Goal: Information Seeking & Learning: Learn about a topic

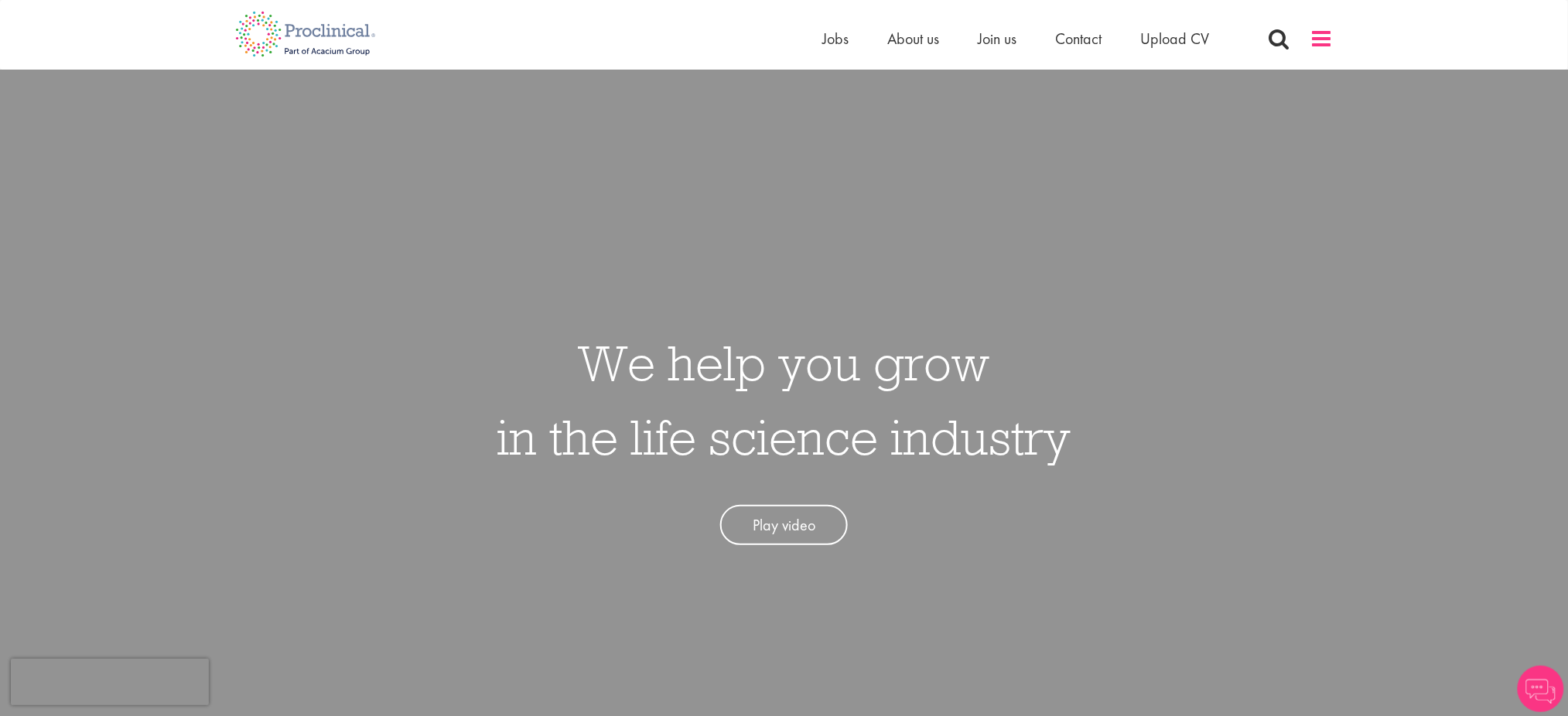
click at [1315, 30] on span at bounding box center [1322, 39] width 23 height 23
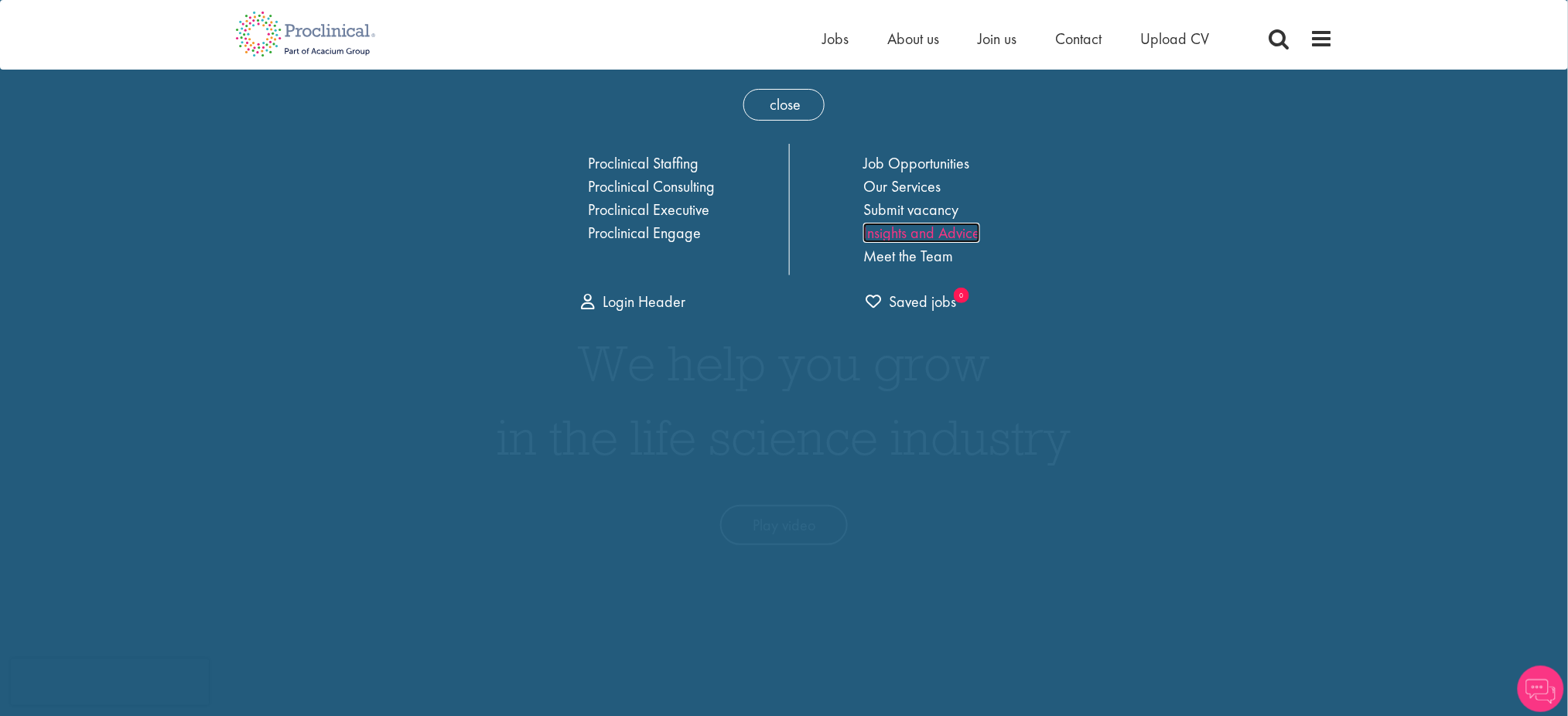
click at [893, 234] on link "Insights and Advice" at bounding box center [921, 232] width 117 height 20
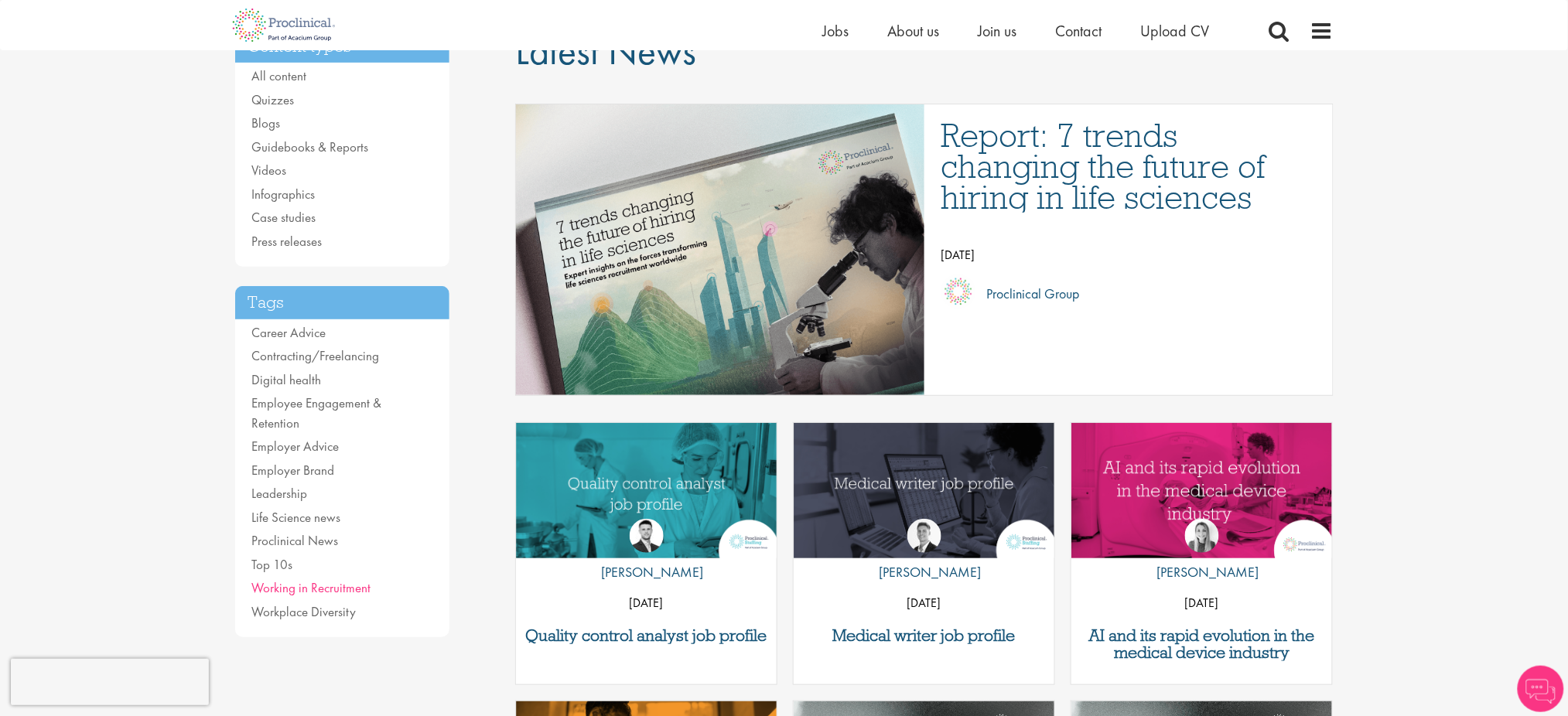
scroll to position [124, 0]
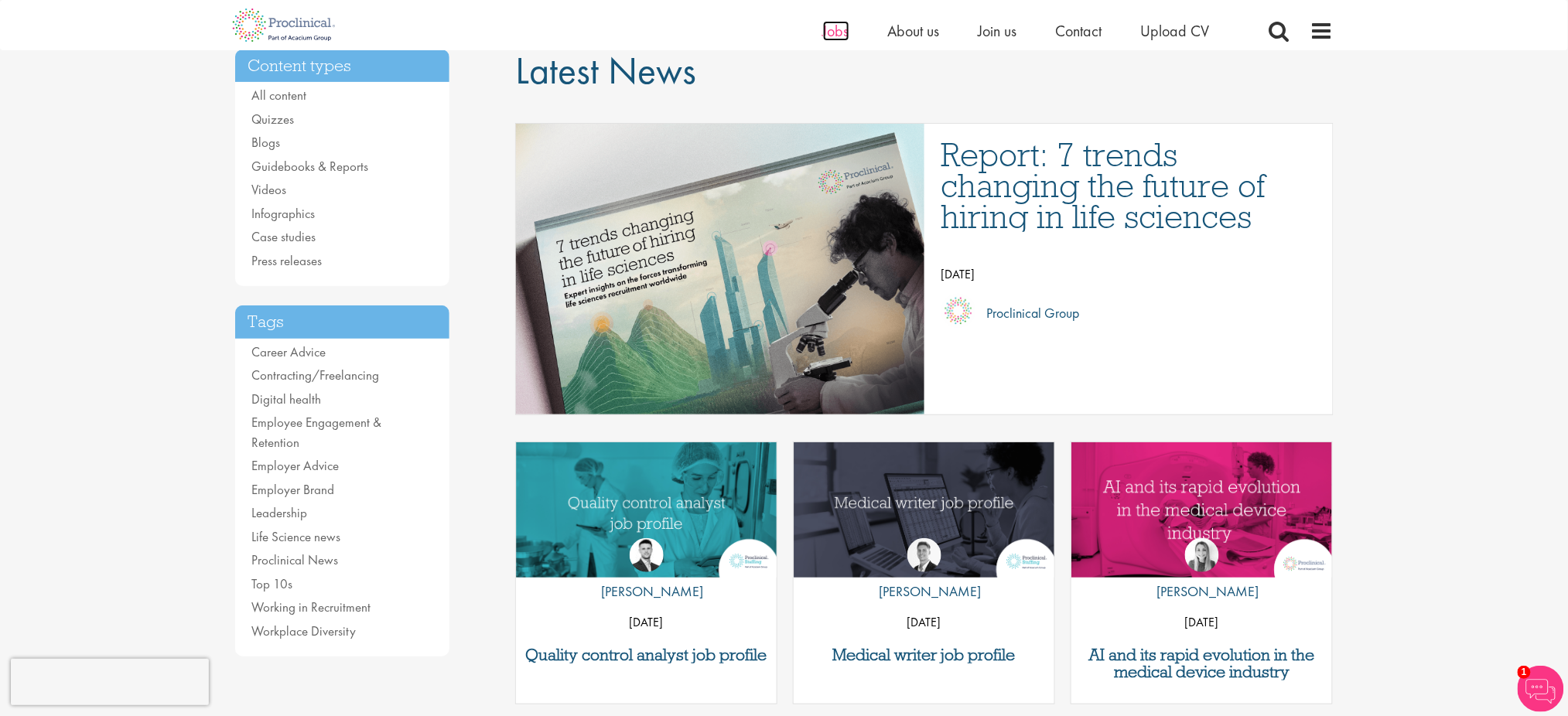
click at [844, 29] on span "Jobs" at bounding box center [836, 31] width 26 height 20
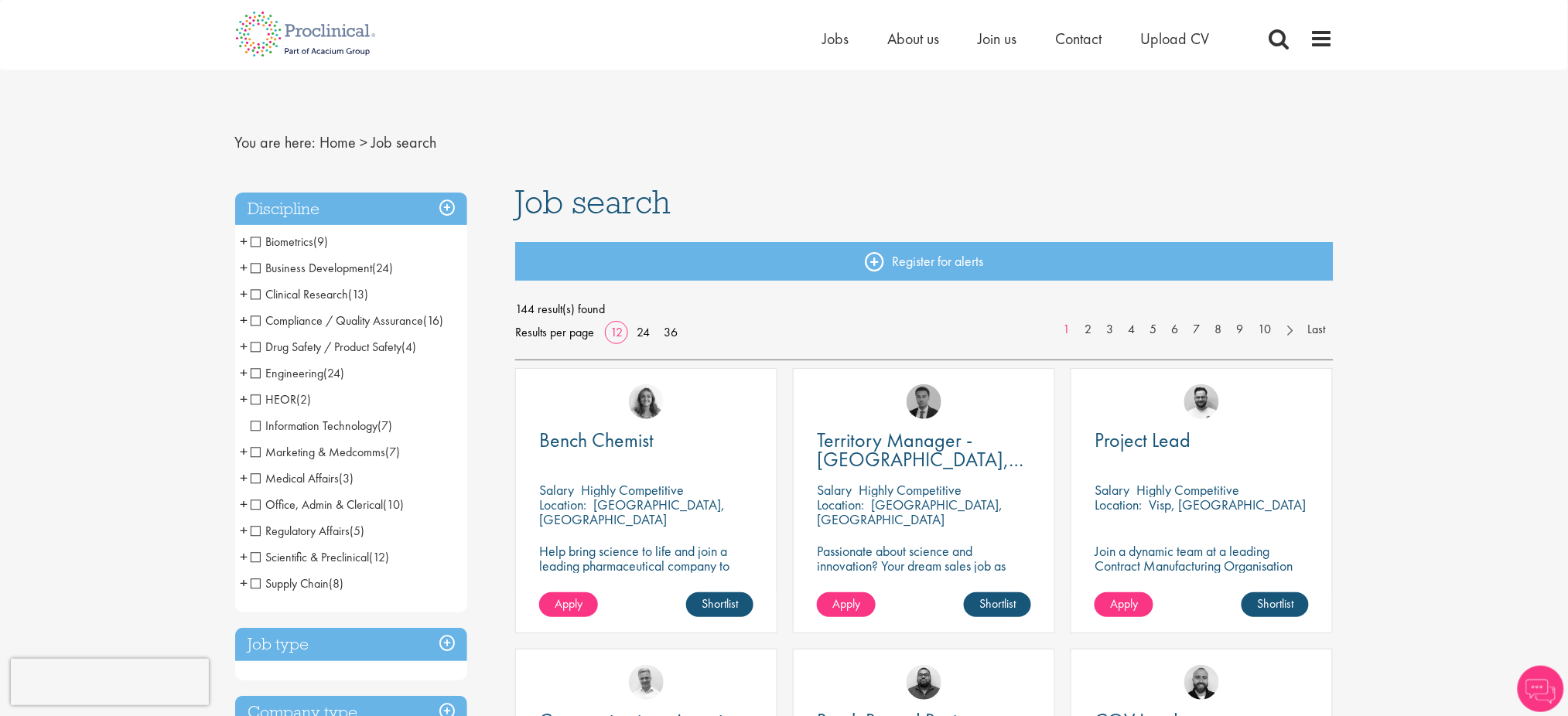
click at [452, 642] on h3 "Job type" at bounding box center [351, 645] width 232 height 33
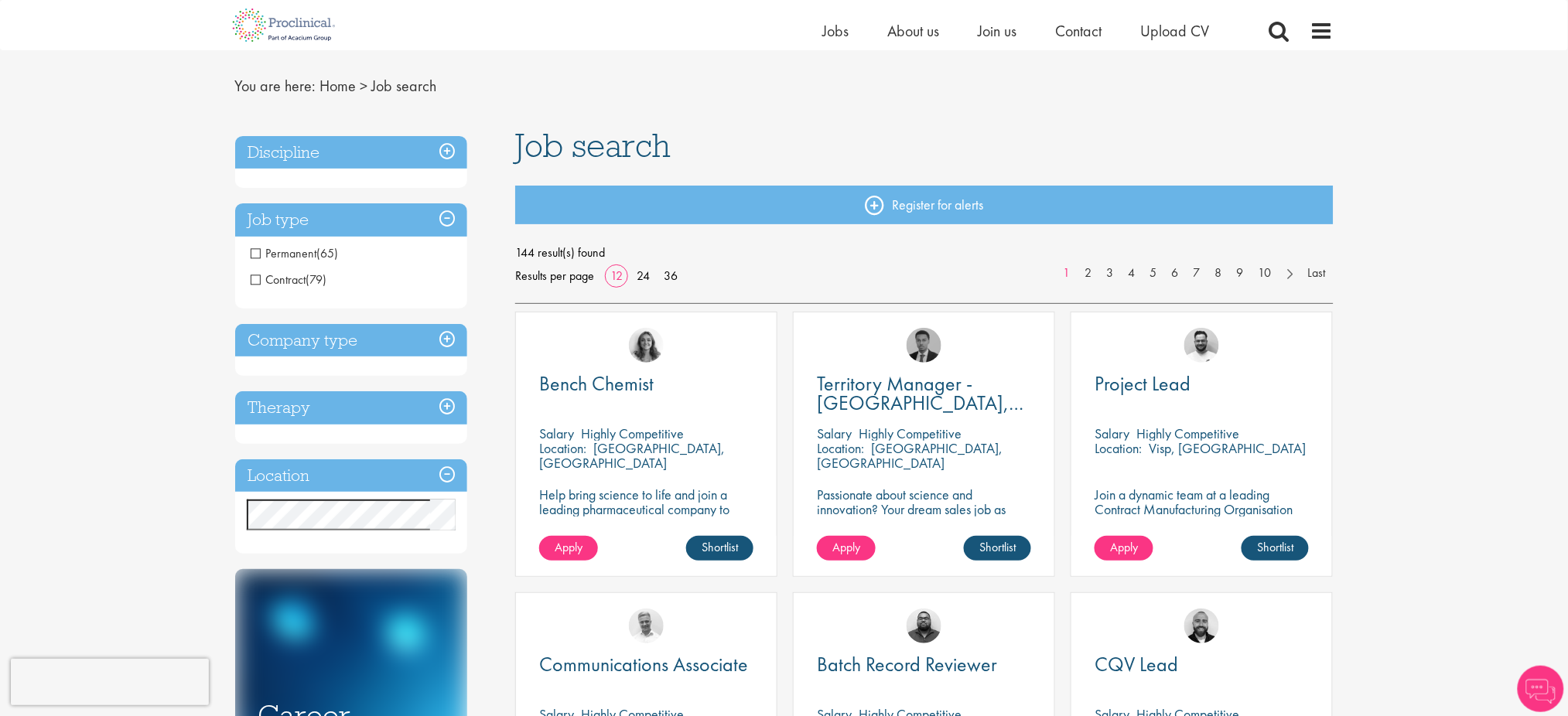
scroll to position [41, 0]
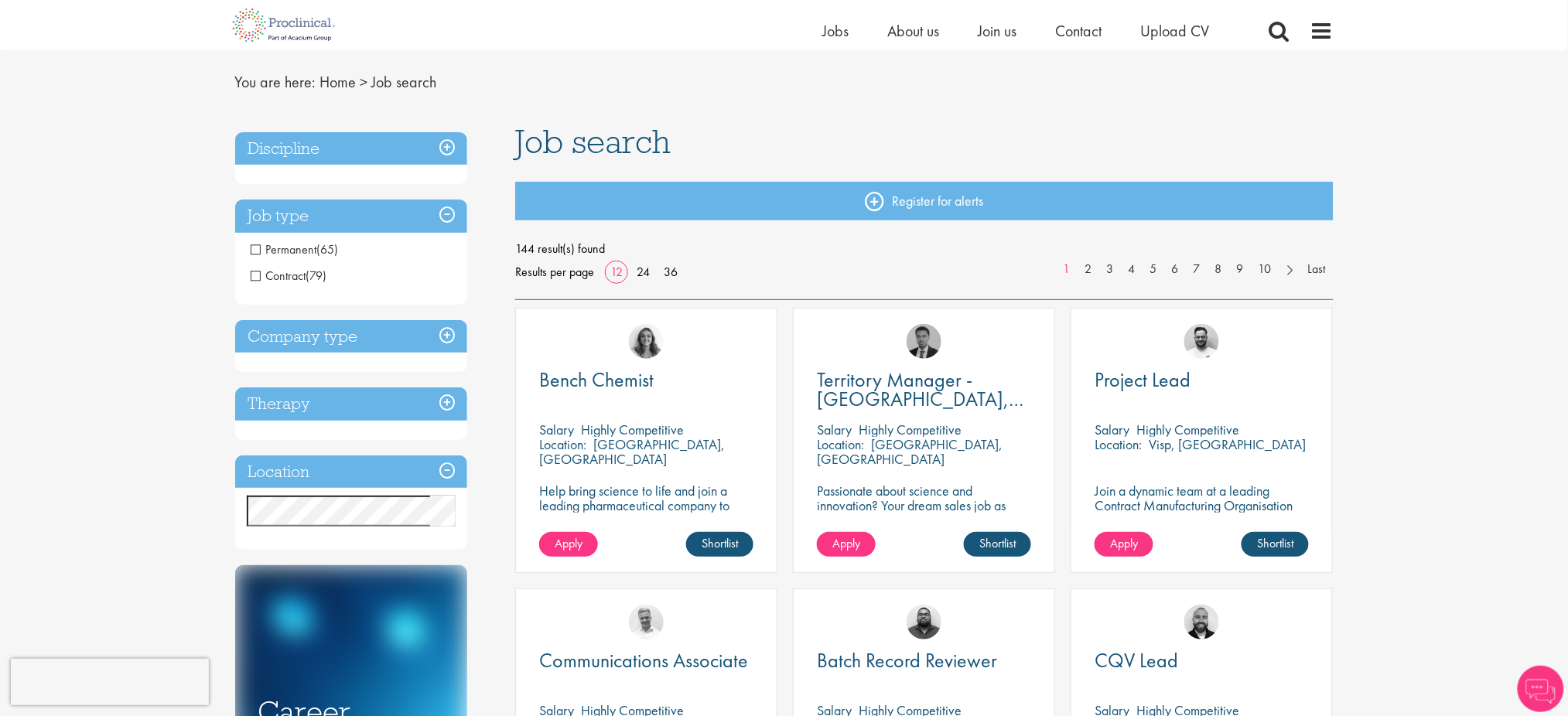
click at [447, 406] on h3 "Therapy" at bounding box center [351, 405] width 232 height 33
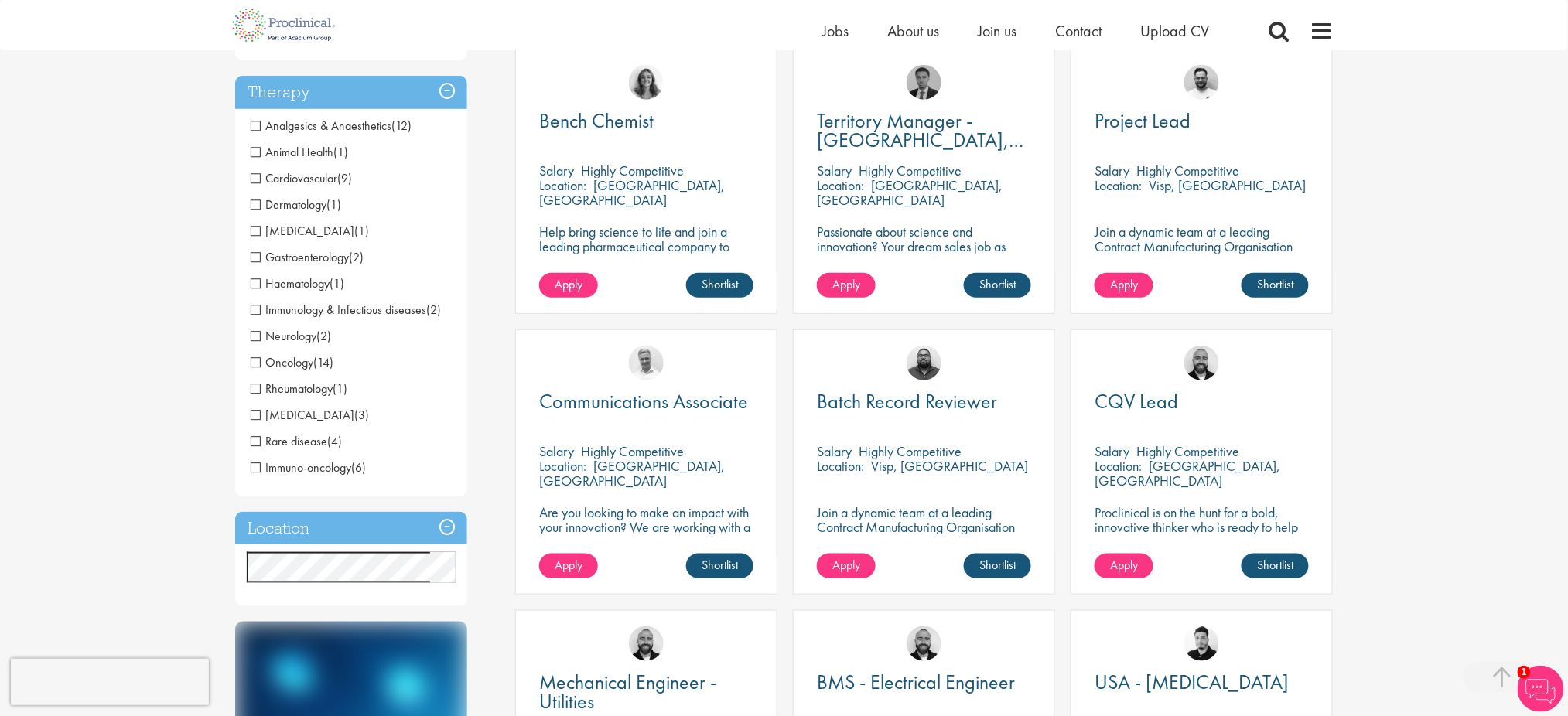
scroll to position [330, 0]
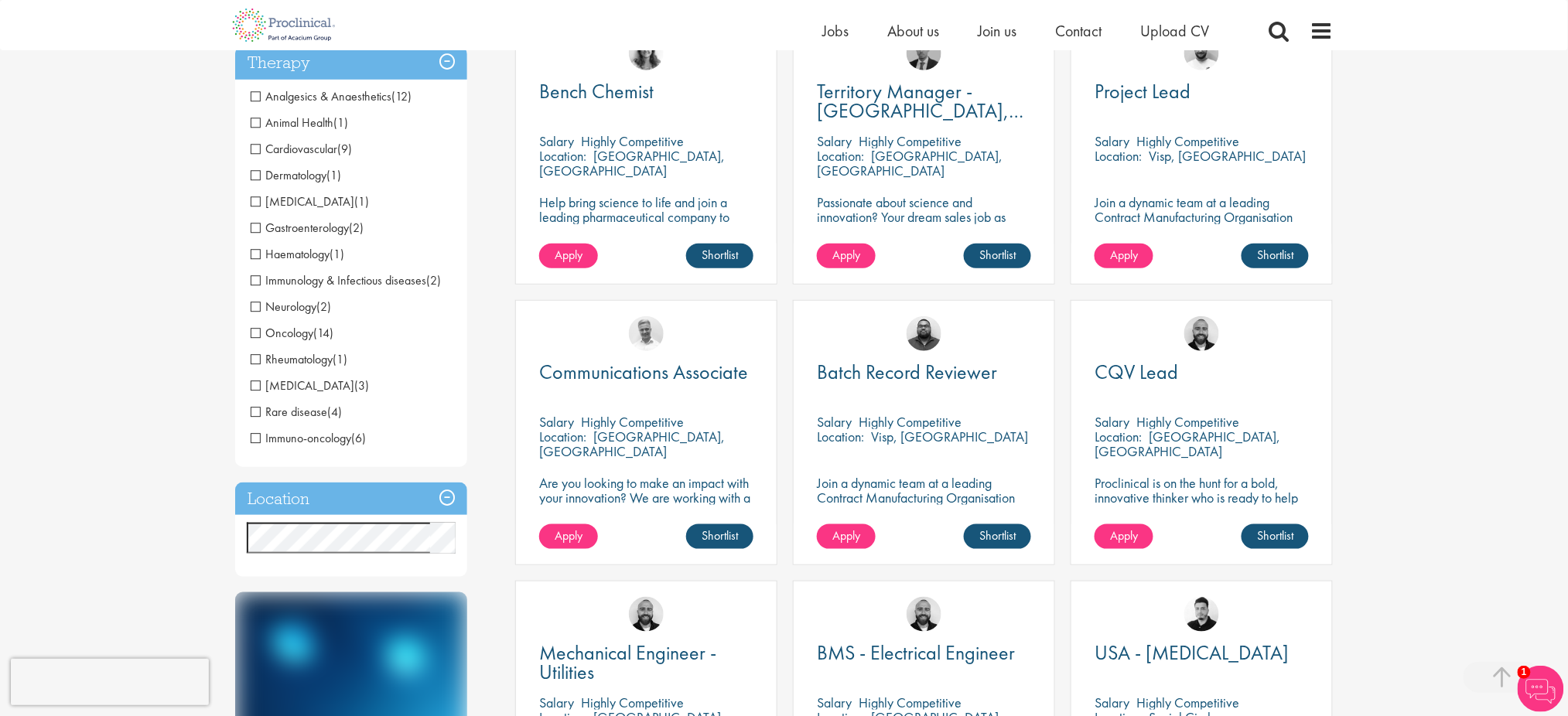
drag, startPoint x: 404, startPoint y: 444, endPoint x: 273, endPoint y: 119, distance: 350.4
click at [273, 119] on ul "Analgesics & Anaesthetics (12) Animal Health (1) Cardiovascular (9) Dermatology…" at bounding box center [351, 267] width 232 height 369
click at [161, 208] on div "You are here: Home > Job search Discipline Biometrics (9) - + Statistics (6) Da…" at bounding box center [784, 679] width 1568 height 2019
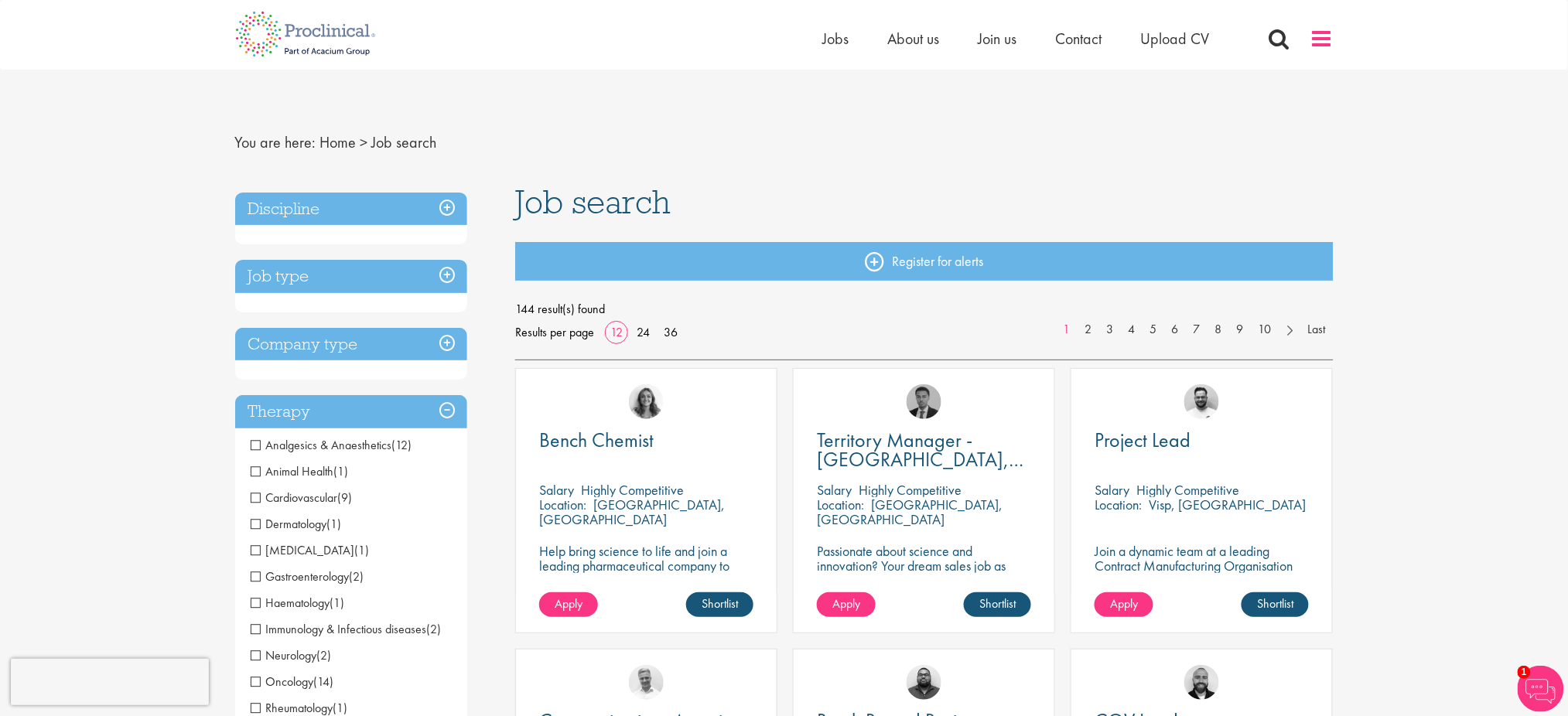
click at [1310, 27] on span at bounding box center [1322, 39] width 23 height 23
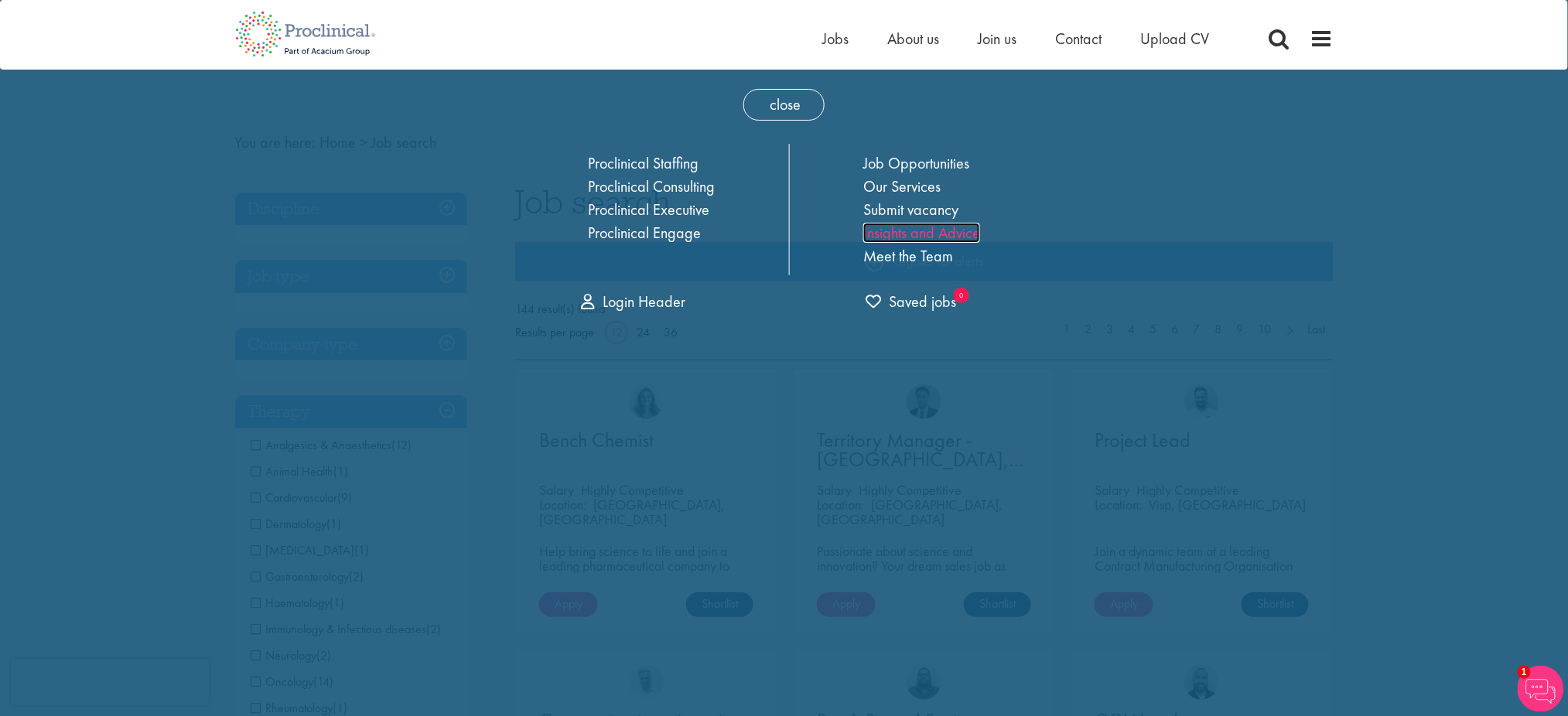
click at [926, 236] on link "Insights and Advice" at bounding box center [921, 232] width 117 height 20
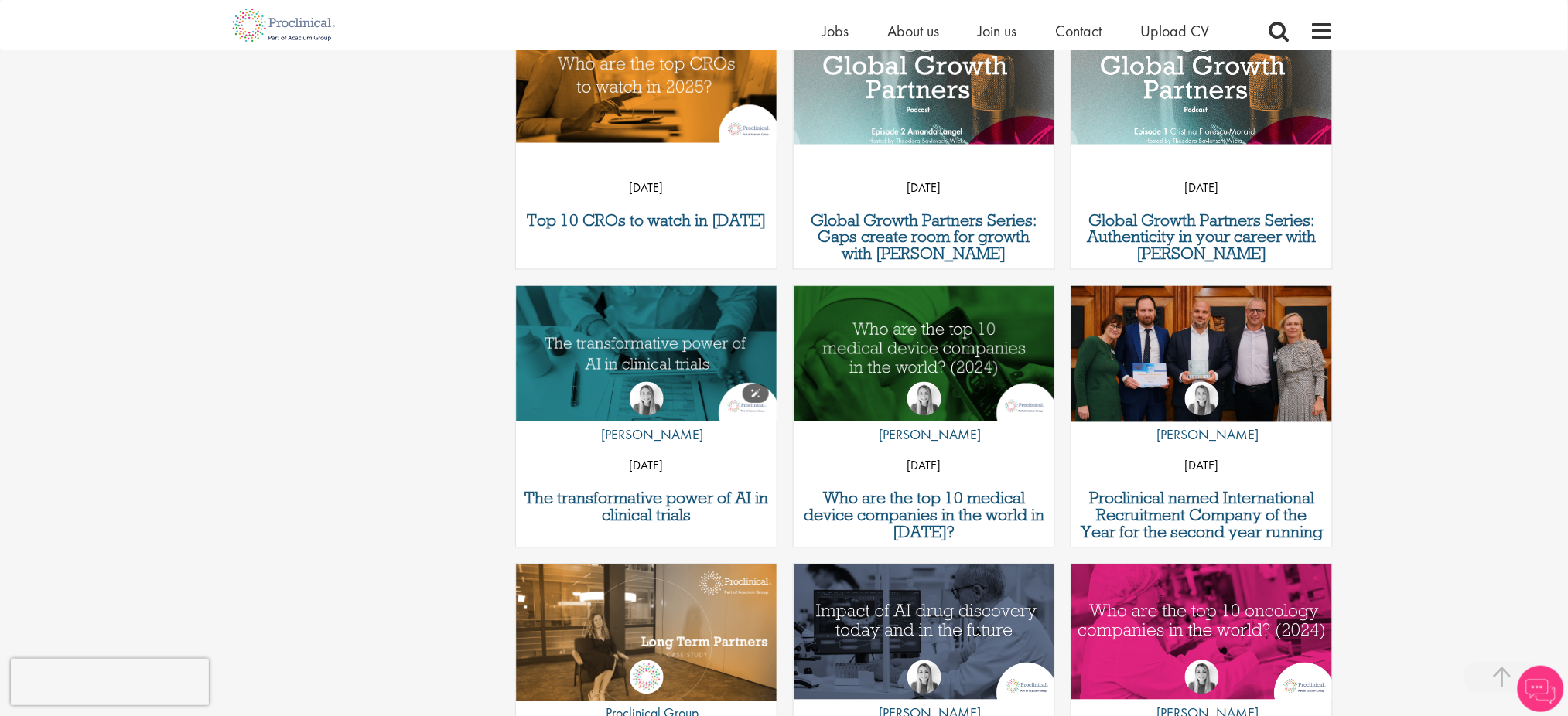
scroll to position [879, 0]
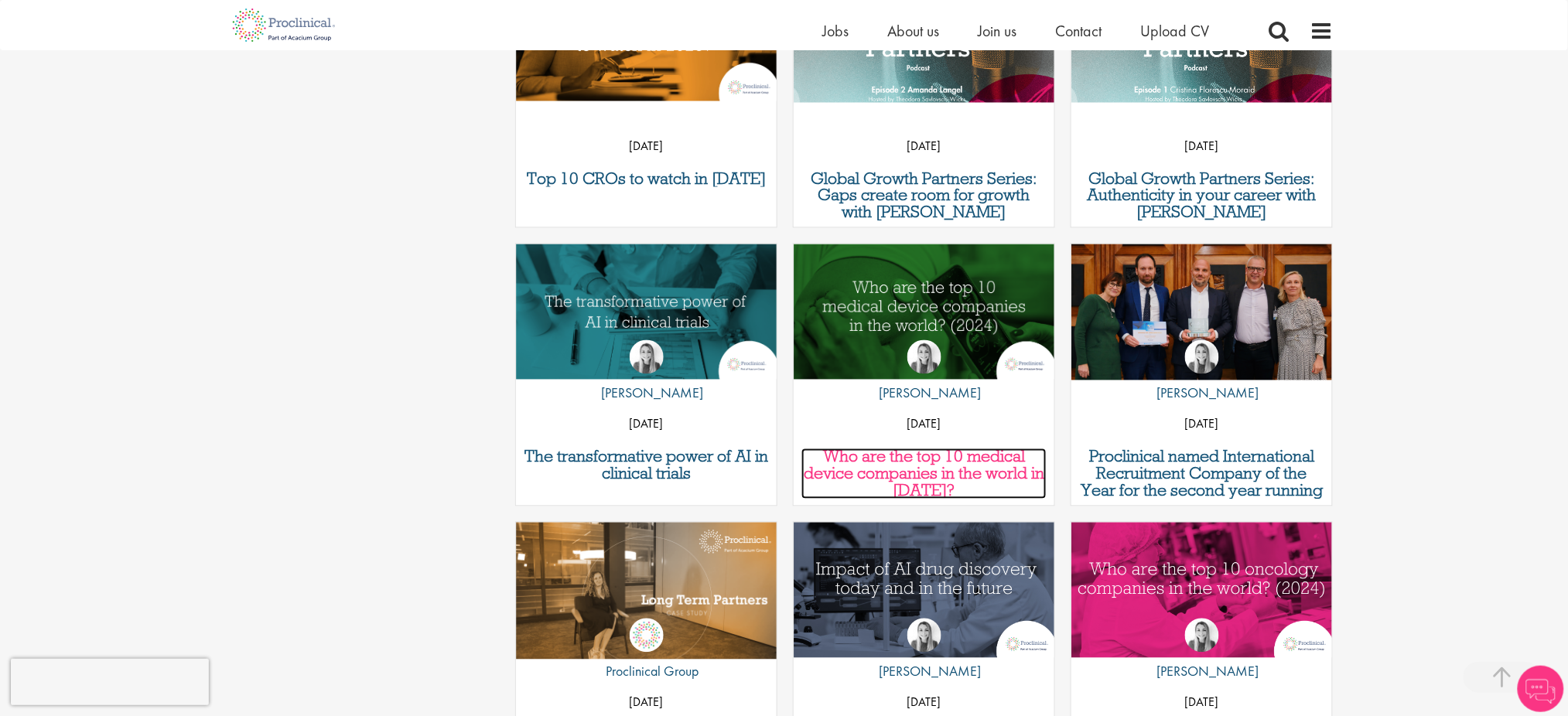
click at [953, 463] on h3 "Who are the top 10 medical device companies in the world in [DATE]?" at bounding box center [923, 474] width 245 height 51
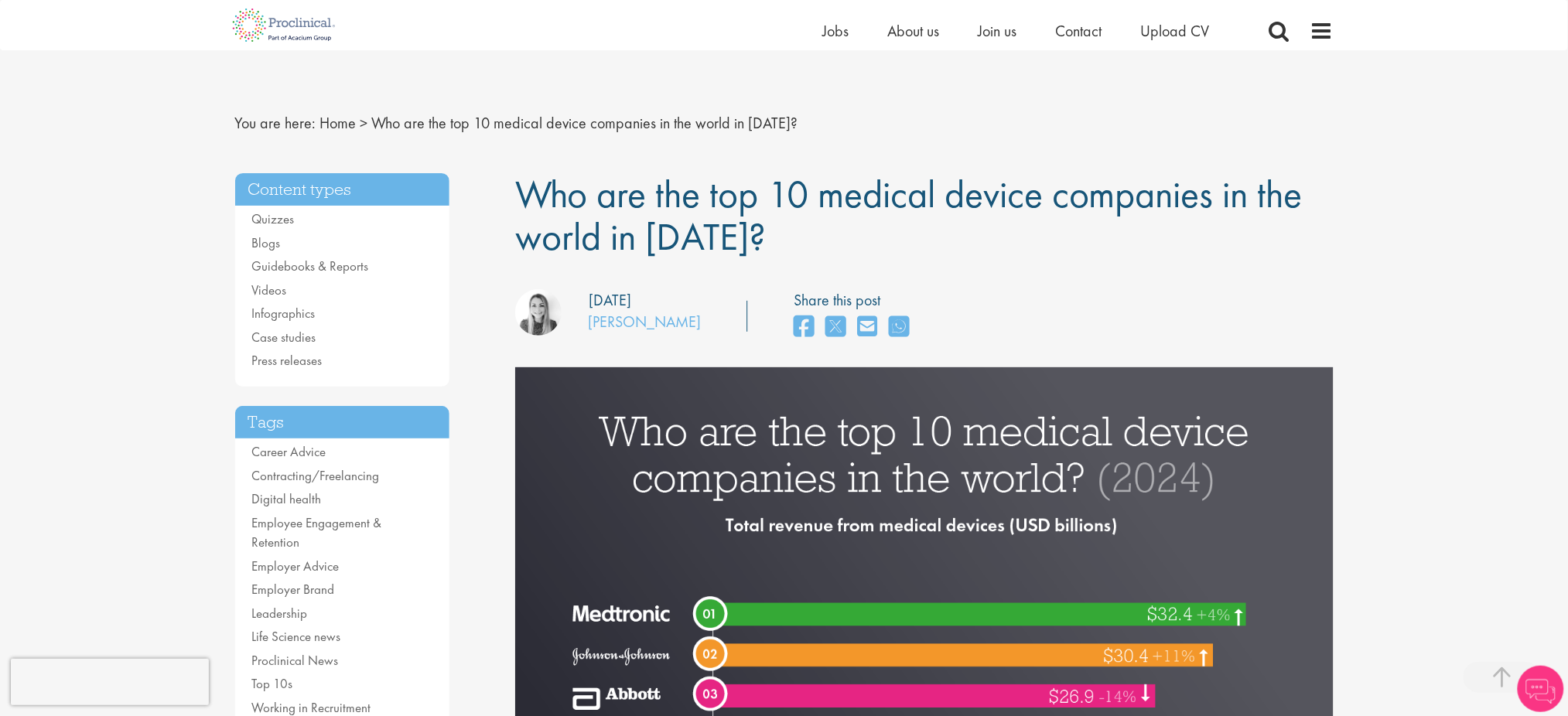
scroll to position [318, 0]
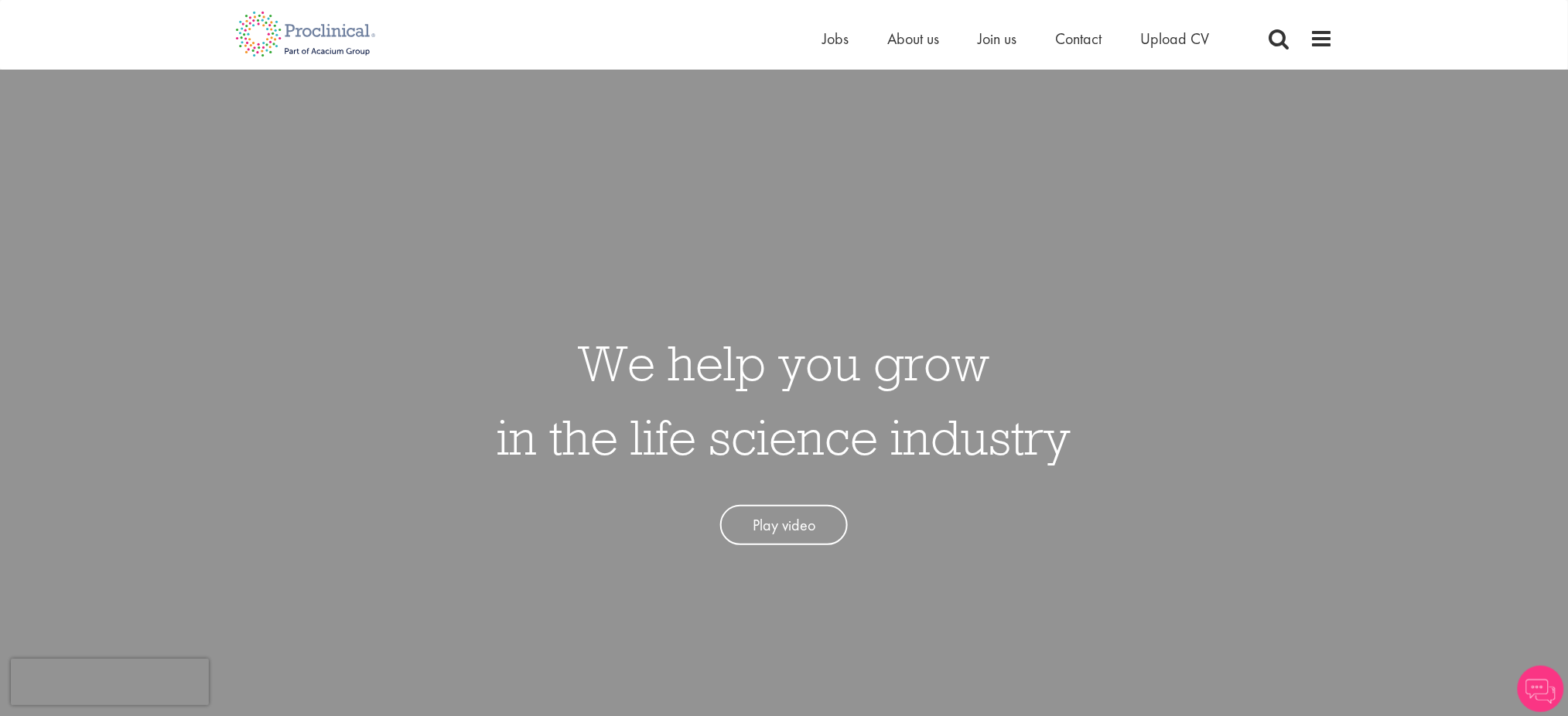
click at [1307, 37] on div "Home Jobs About us Join us Contact Upload CV" at bounding box center [1078, 42] width 510 height 31
click at [1324, 36] on span at bounding box center [1322, 39] width 23 height 23
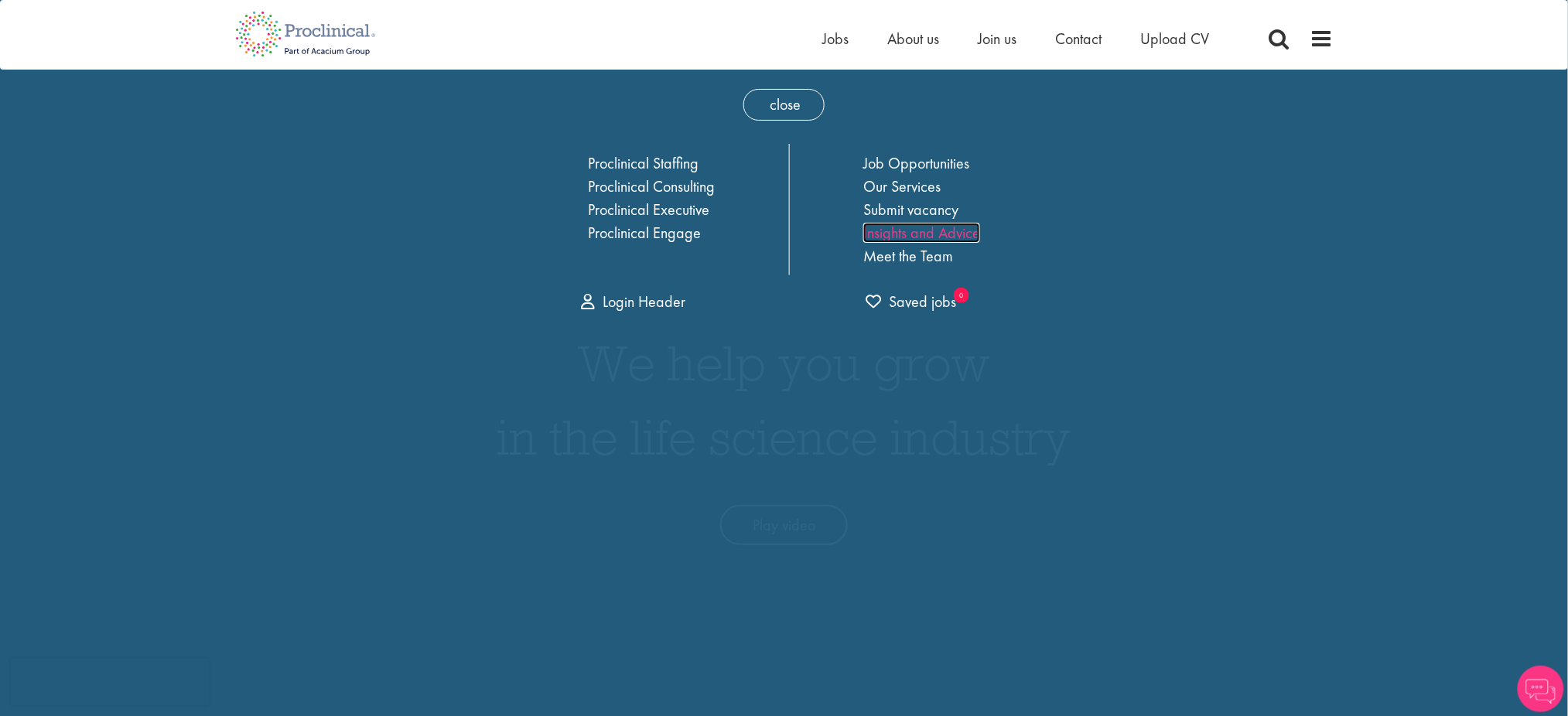
click at [908, 229] on link "Insights and Advice" at bounding box center [921, 232] width 117 height 20
